Goal: Task Accomplishment & Management: Manage account settings

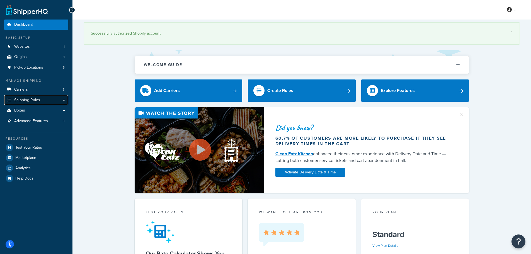
click at [47, 100] on link "Shipping Rules" at bounding box center [36, 100] width 64 height 10
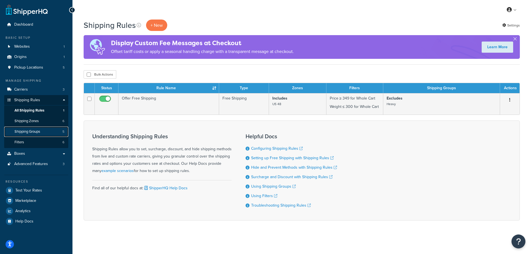
click at [40, 132] on span "Shipping Groups" at bounding box center [28, 131] width 26 height 5
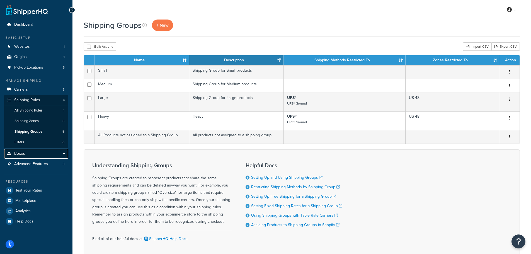
click at [46, 151] on link "Boxes" at bounding box center [36, 154] width 64 height 10
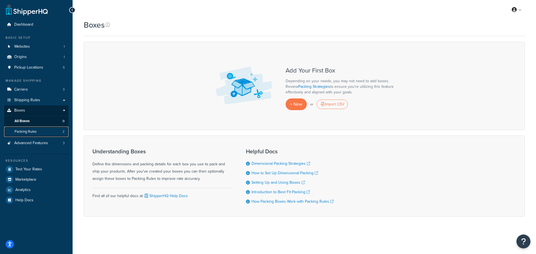
click at [43, 132] on link "Packing Rules 2" at bounding box center [36, 132] width 64 height 10
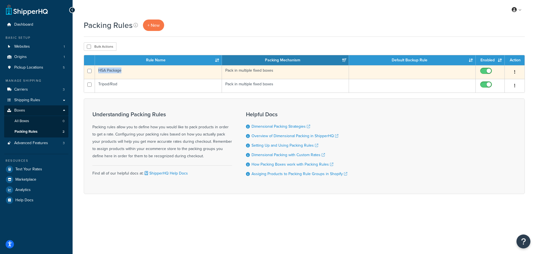
copy td "H5A Package"
drag, startPoint x: 127, startPoint y: 72, endPoint x: 98, endPoint y: 74, distance: 29.1
click at [98, 74] on td "H5A Package" at bounding box center [158, 72] width 127 height 14
